Goal: Information Seeking & Learning: Learn about a topic

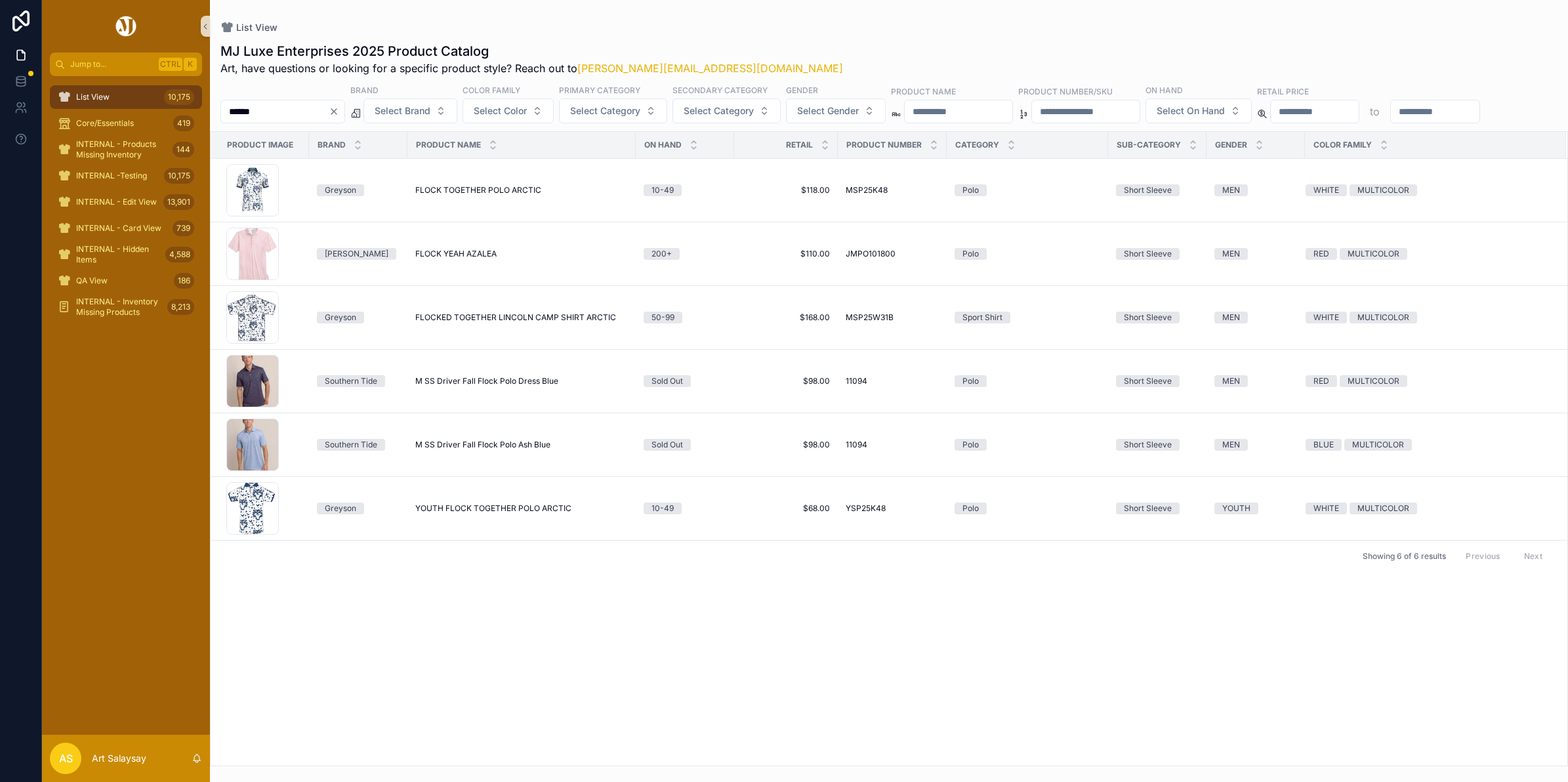
click at [309, 106] on input "*****" at bounding box center [275, 112] width 107 height 18
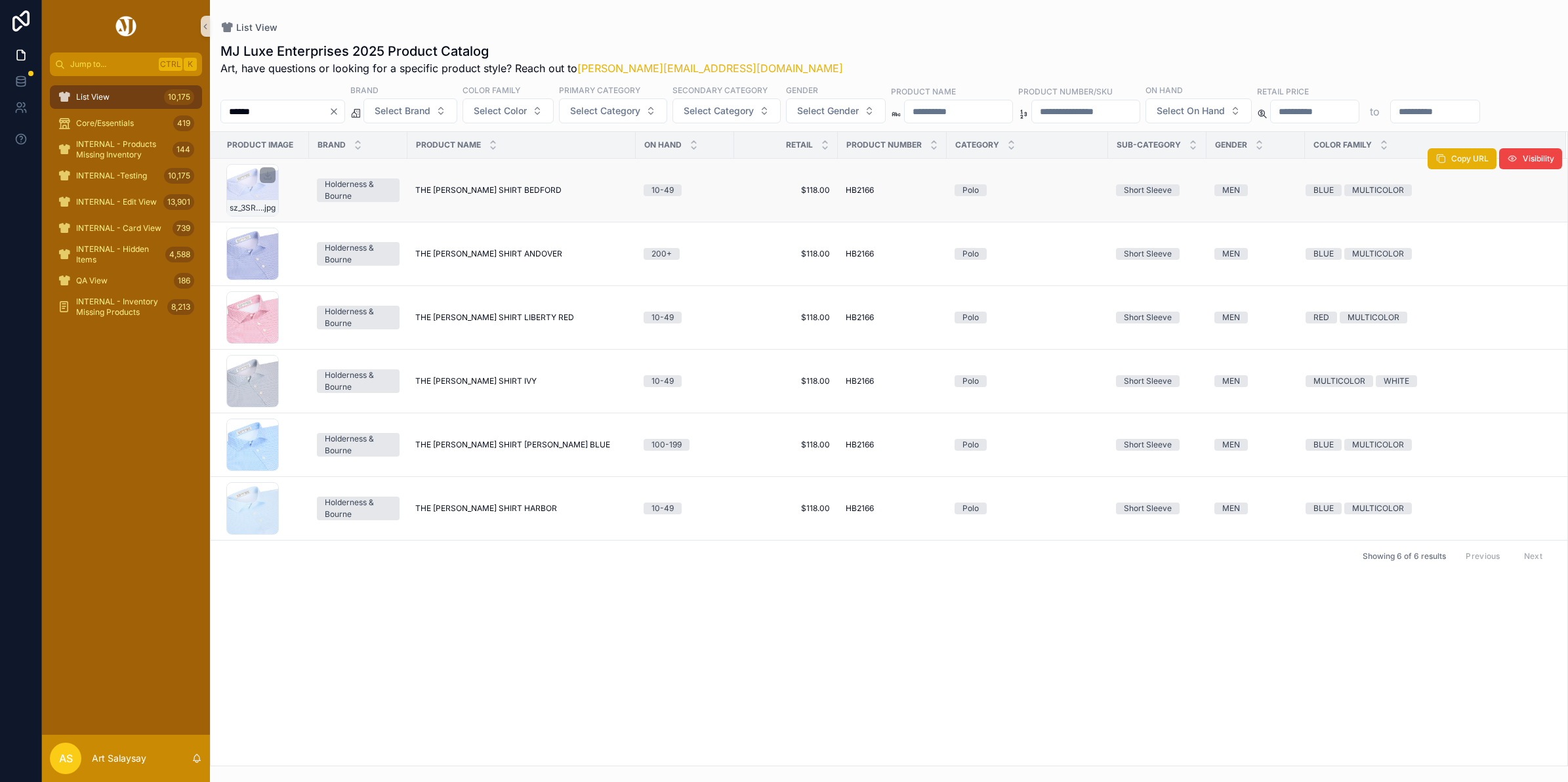
type input "******"
click at [275, 217] on div "sz_3SRd-cK-_KakB0qidm-dNU2hlXQN7J4Rdy3Cyq5k-s_1500x1500 .jpg" at bounding box center [253, 190] width 52 height 52
click at [269, 280] on div "f0yg_Z2kt49r8L41NiW6Oos1MP0dU7azRHT1tGiOeq4-s_1500x1500 .jpg" at bounding box center [253, 253] width 52 height 52
click at [257, 344] on div "HB2166_Armfield_Liberty_Red_PLACKET_0374 .jpg" at bounding box center [253, 317] width 52 height 52
click at [221, 413] on td "eCnDRWoLDCqqT8ZkShOJpeg5pAWNAhJ1H87F7JQRnCs-s_1500x1500 .jpg" at bounding box center [259, 382] width 98 height 64
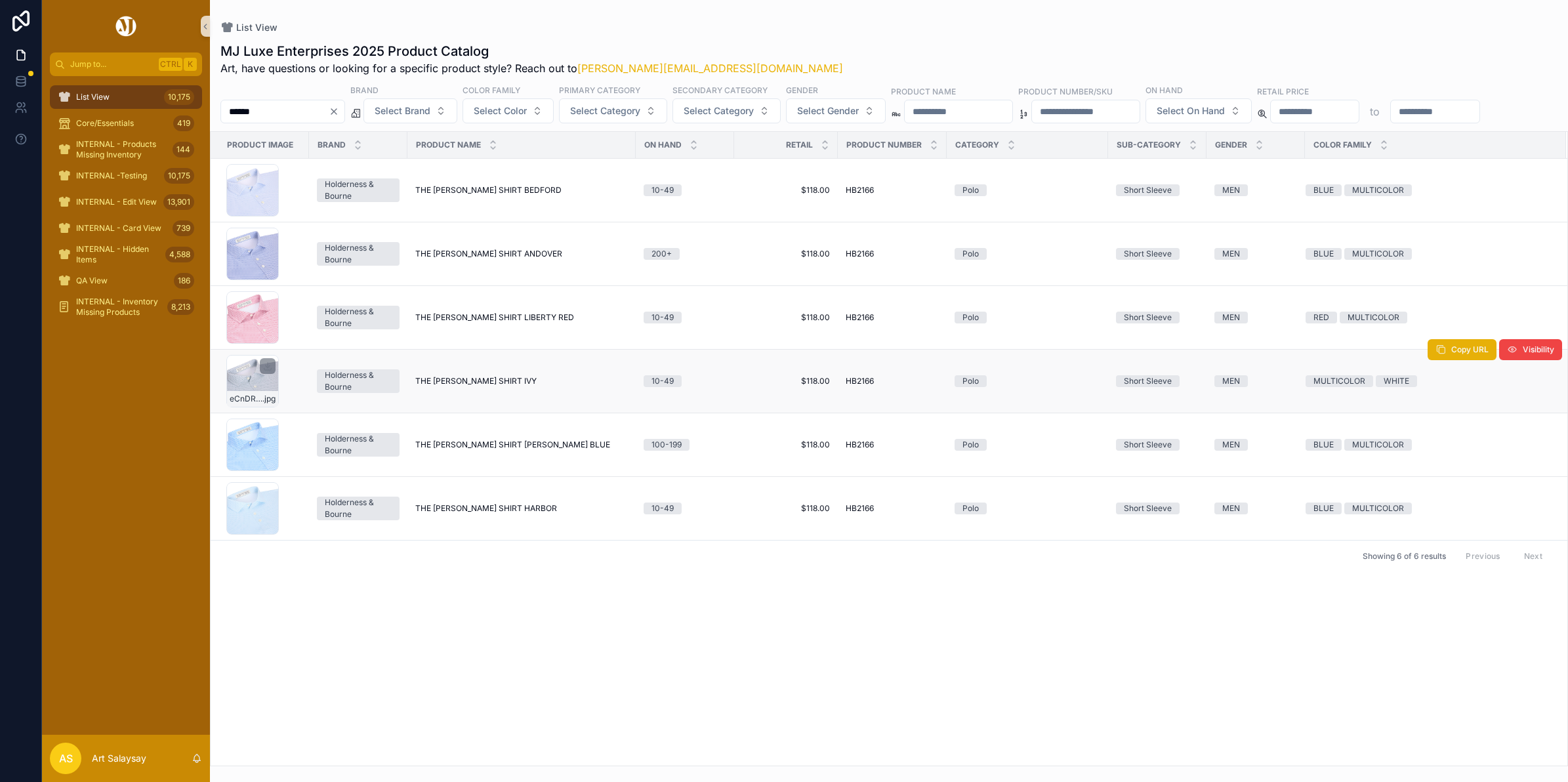
click at [244, 407] on div "eCnDRWoLDCqqT8ZkShOJpeg5pAWNAhJ1H87F7JQRnCs-s_1500x1500 .jpg" at bounding box center [252, 399] width 51 height 16
click at [250, 470] on div "HB2166_Armfield_Marlin_Blue_PLACKET_0333 .jpg" at bounding box center [252, 463] width 51 height 16
drag, startPoint x: 288, startPoint y: 584, endPoint x: 275, endPoint y: 580, distance: 13.6
click at [286, 584] on div "2ylJ3NNKBPz-_UAlZFOFLIirlIJ5Kl_zvLuZCkf3rBE-s_1500x1500.jpg" at bounding box center [253, 594] width 210 height 21
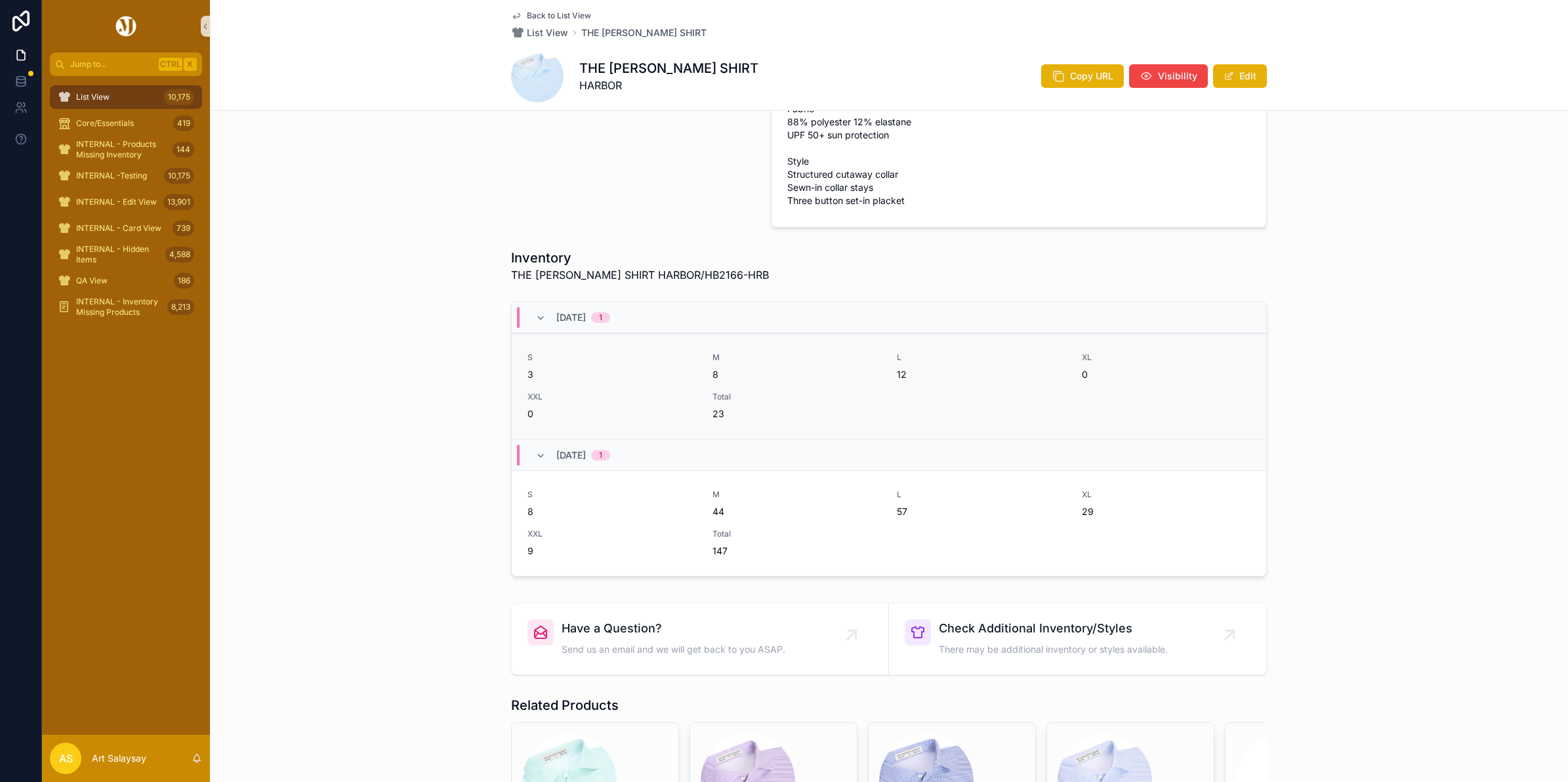
scroll to position [492, 0]
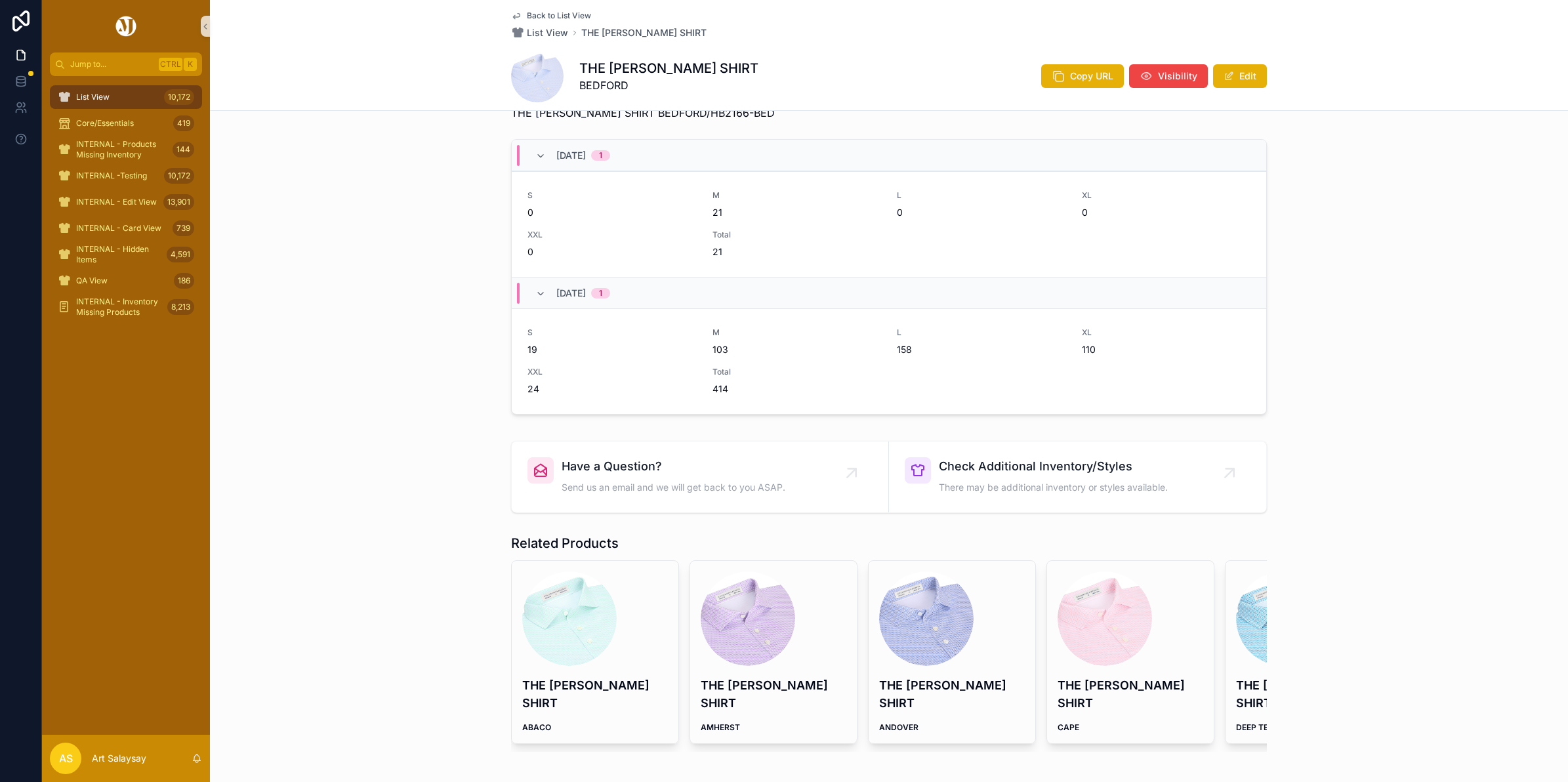
scroll to position [552, 0]
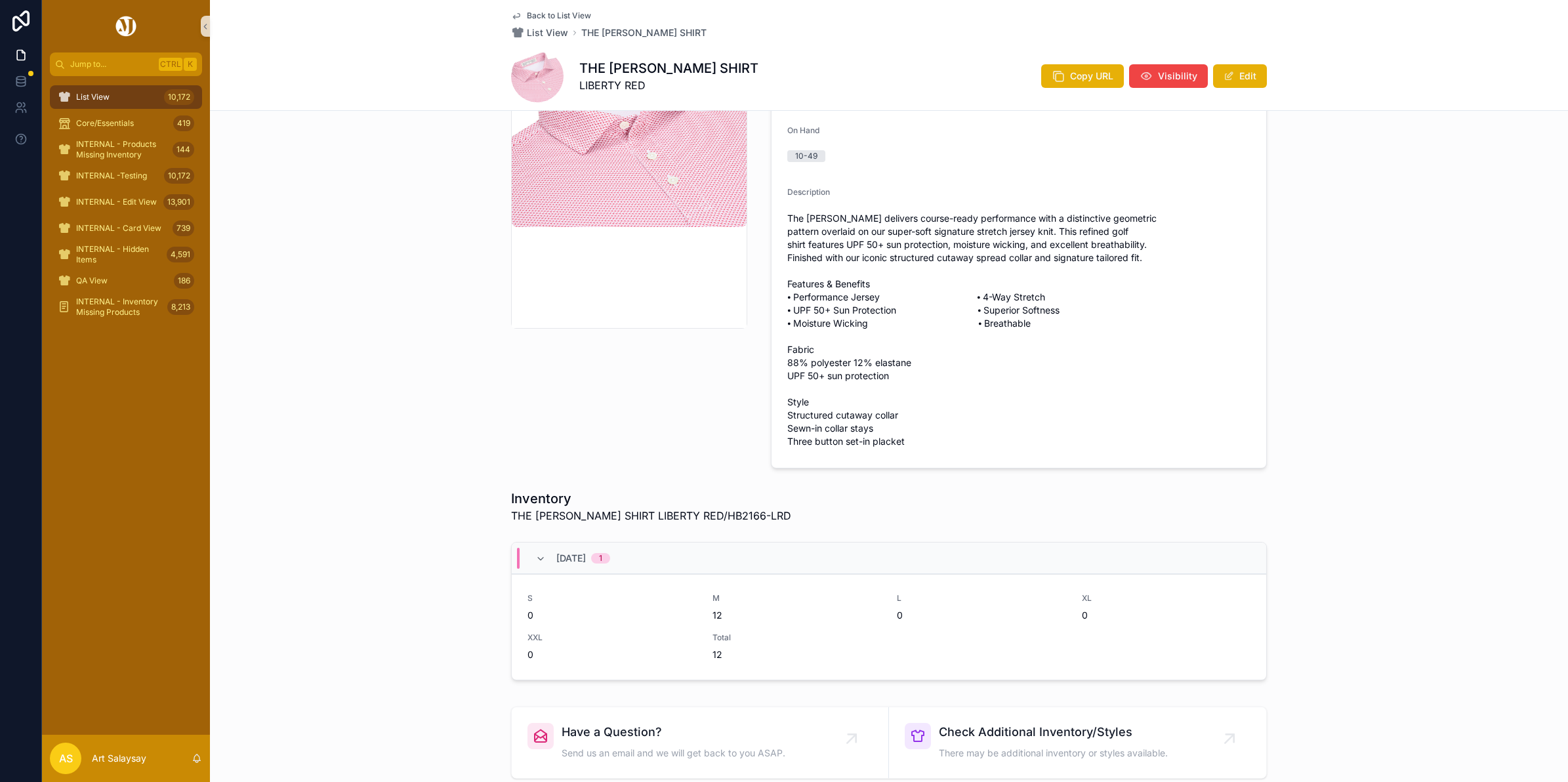
scroll to position [410, 0]
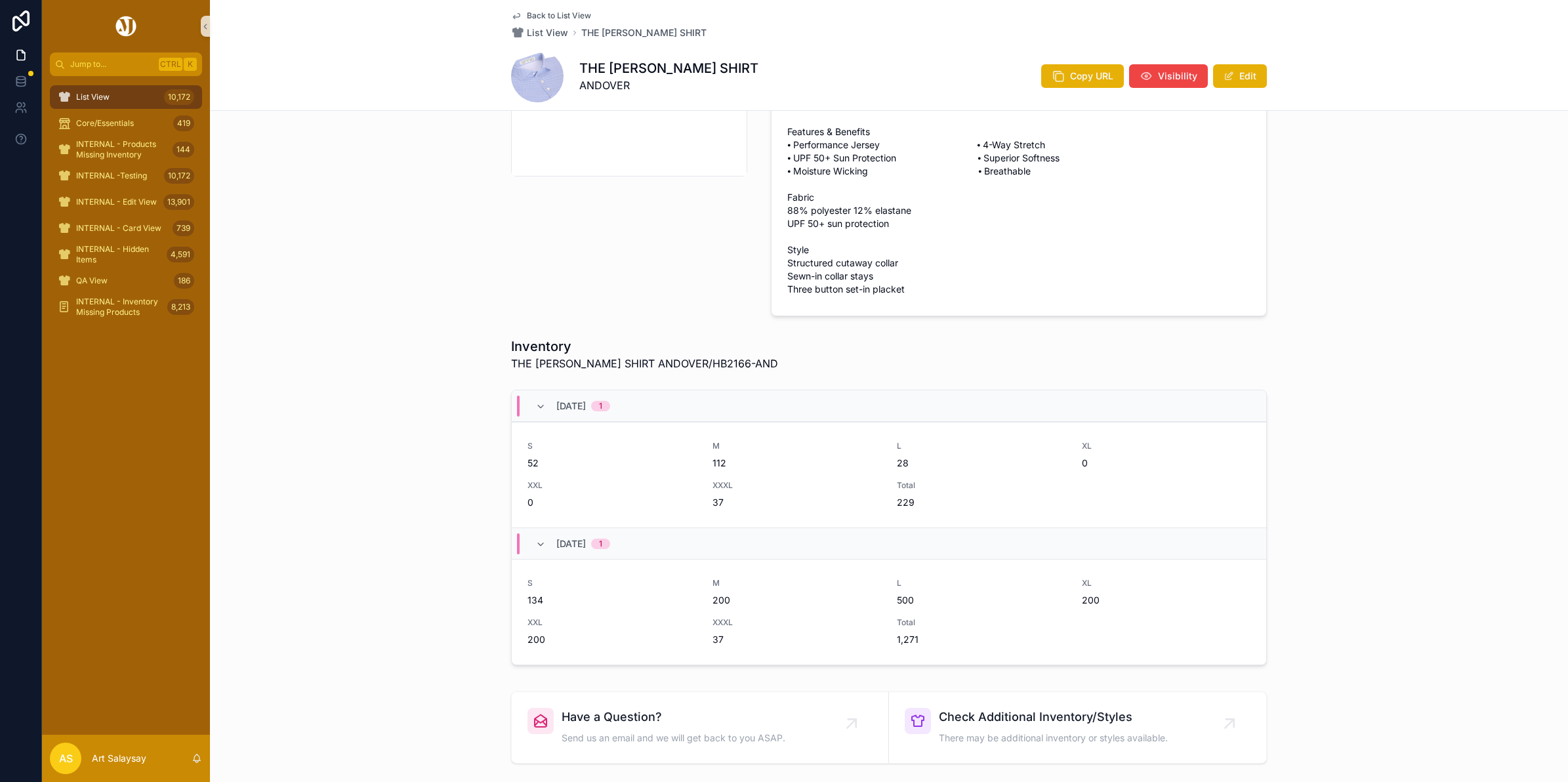
scroll to position [492, 0]
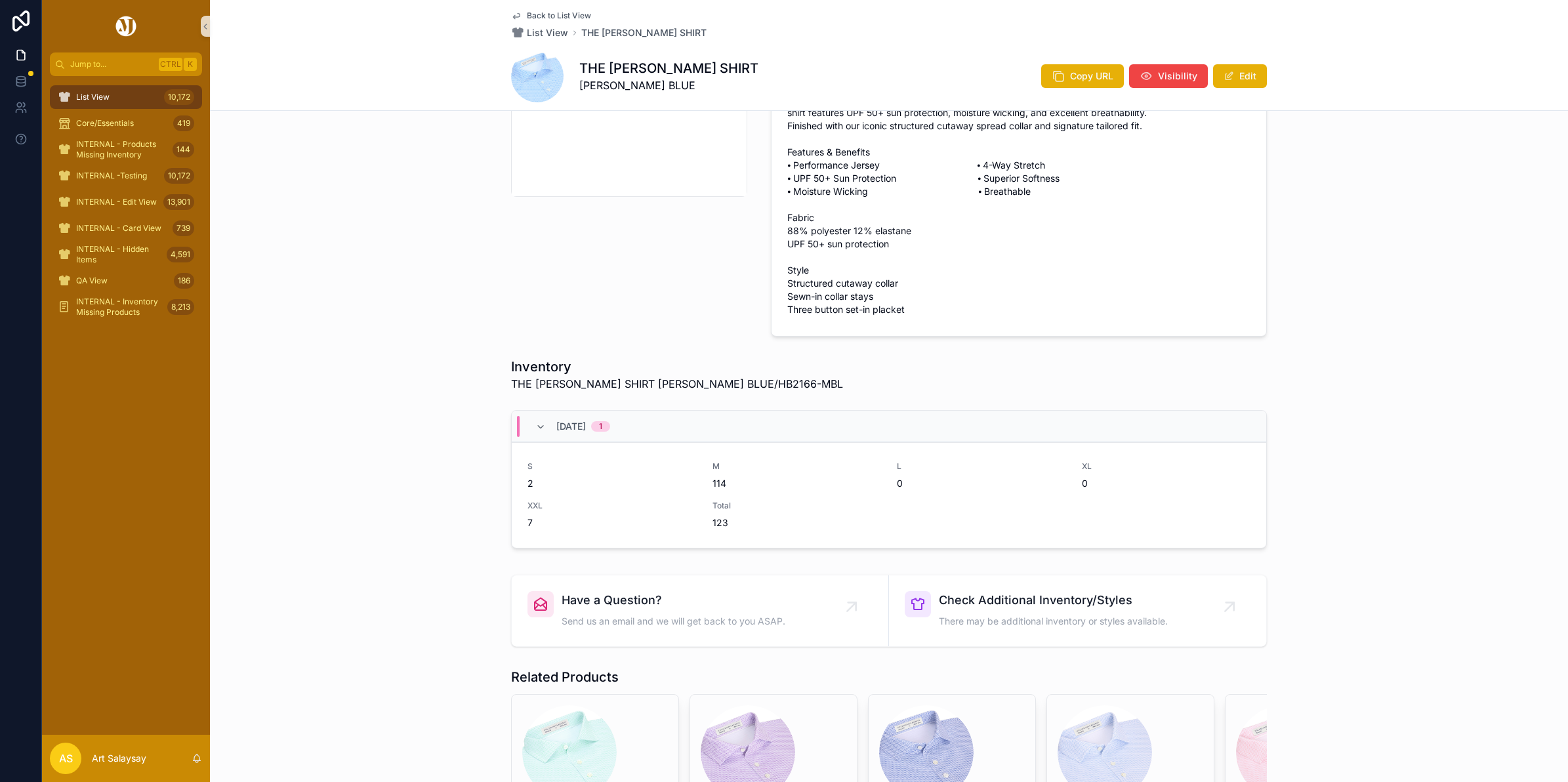
scroll to position [328, 0]
